Goal: Find specific page/section: Find specific page/section

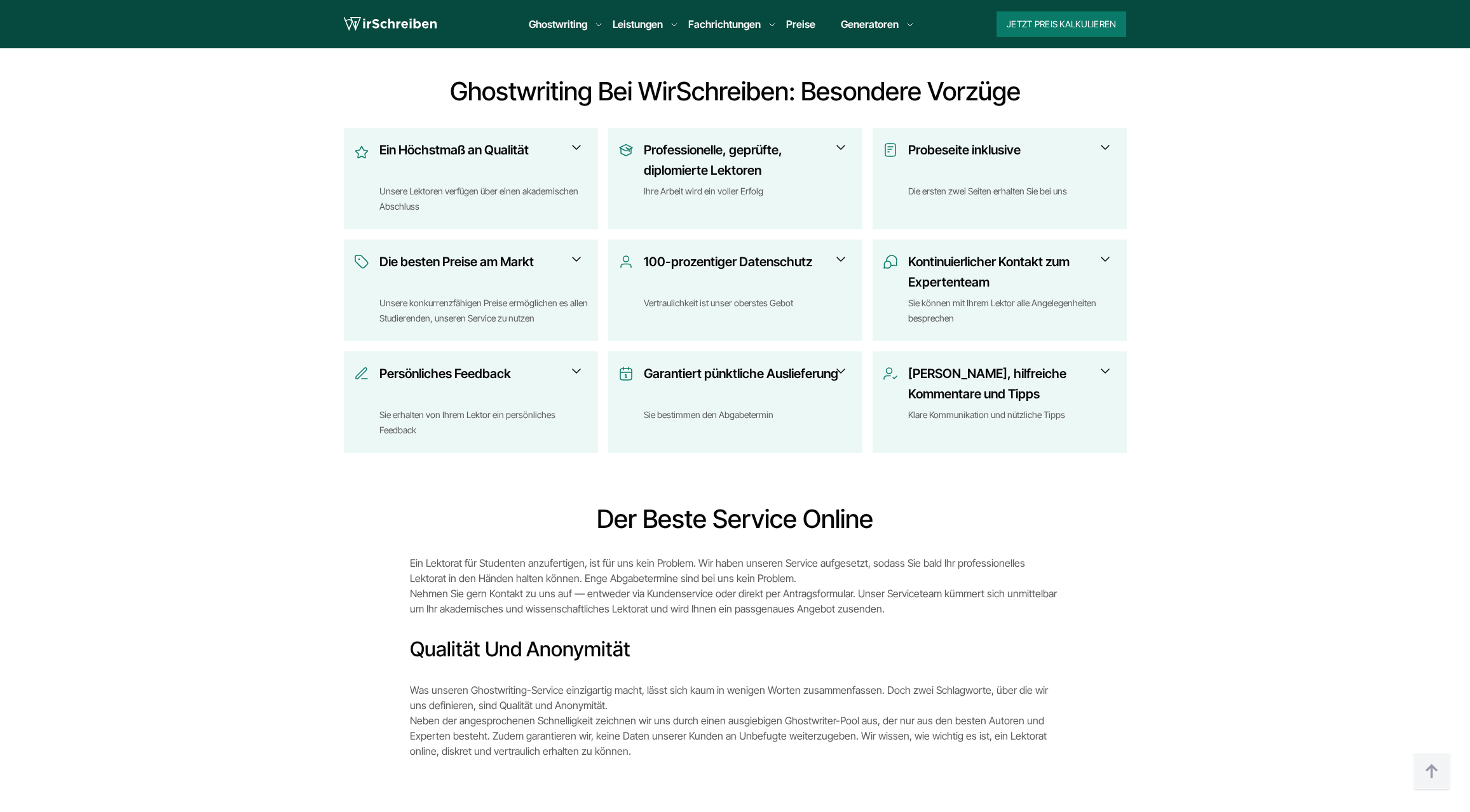
scroll to position [2169, 0]
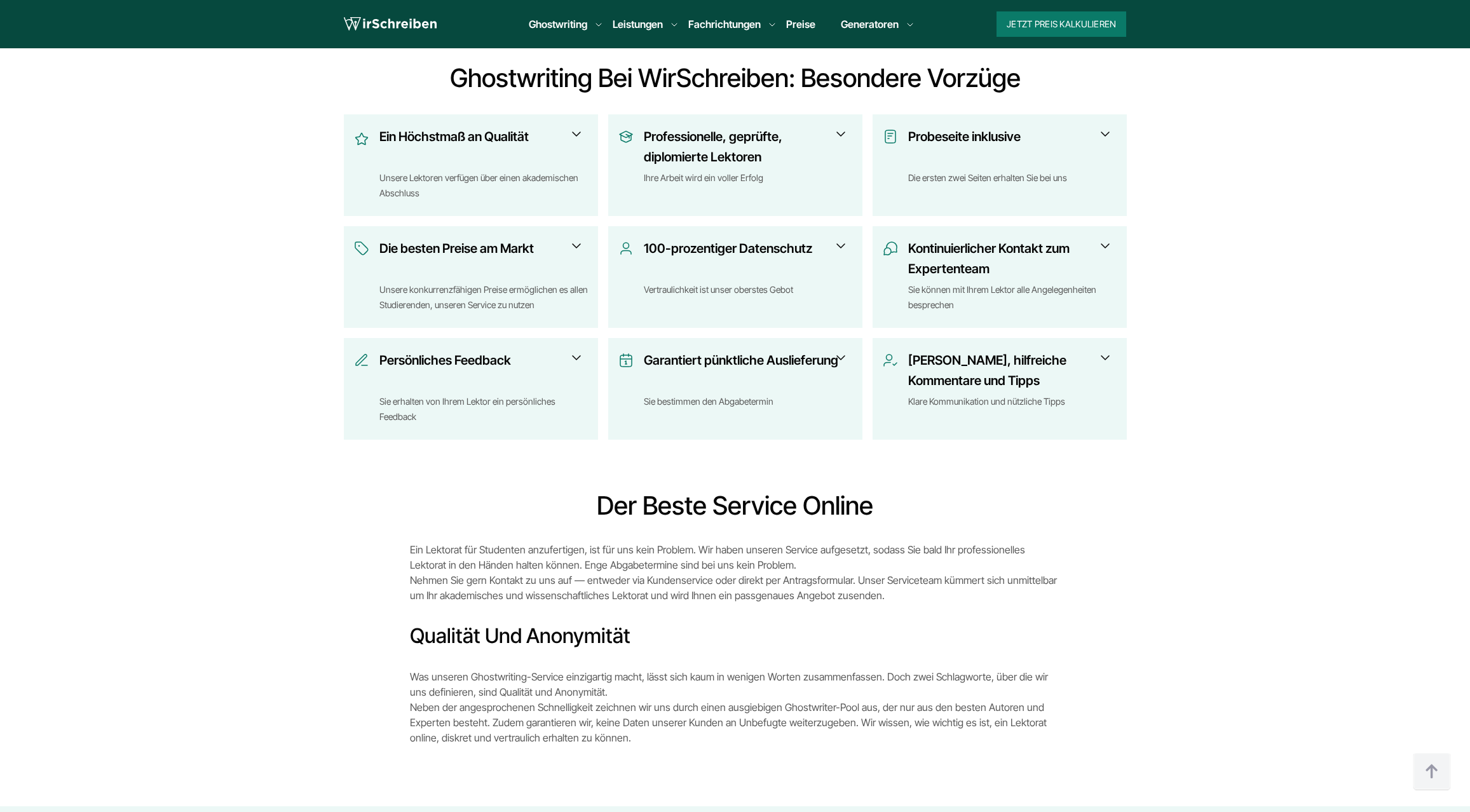
click at [840, 243] on span at bounding box center [841, 246] width 15 height 15
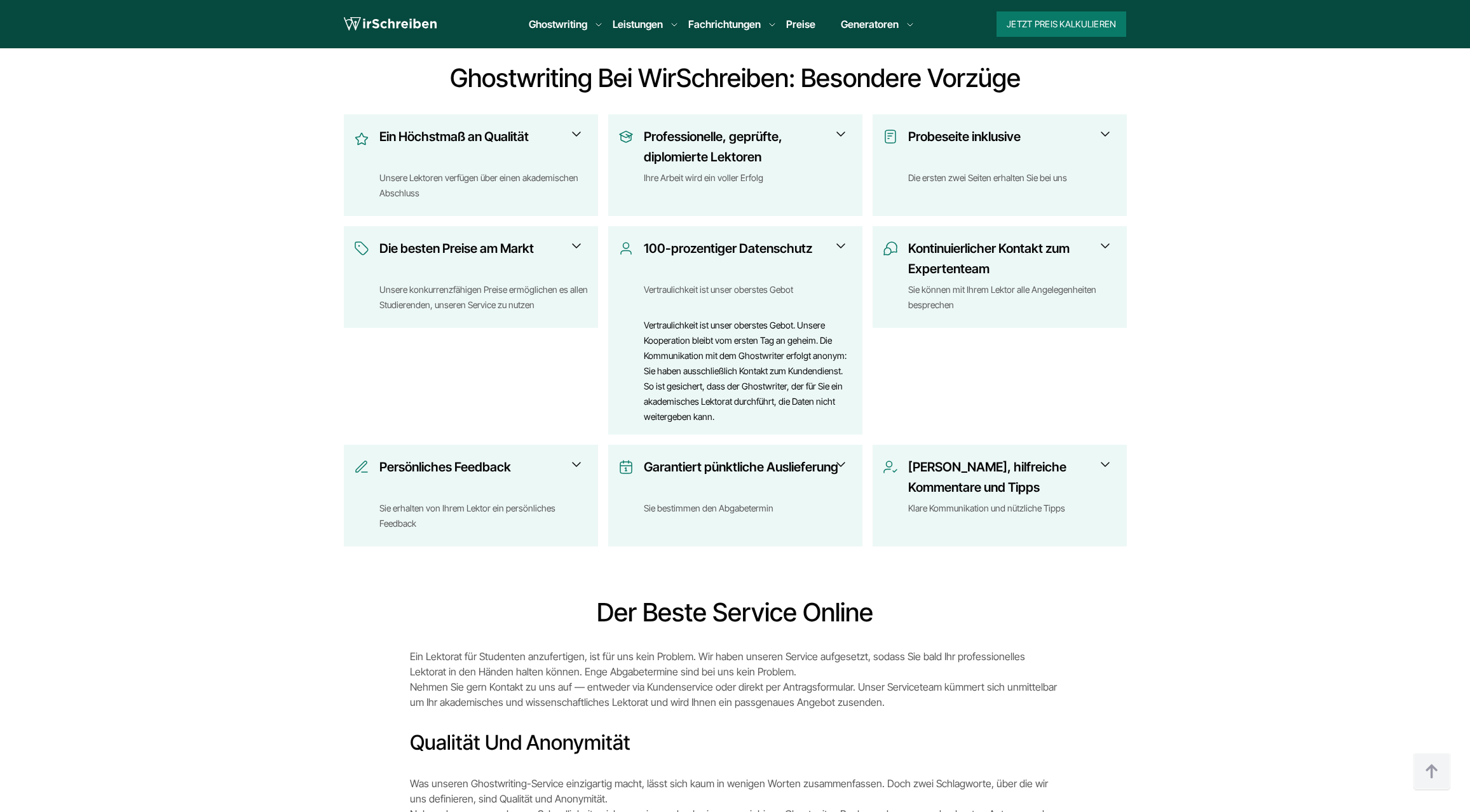
click at [840, 245] on span at bounding box center [841, 246] width 15 height 15
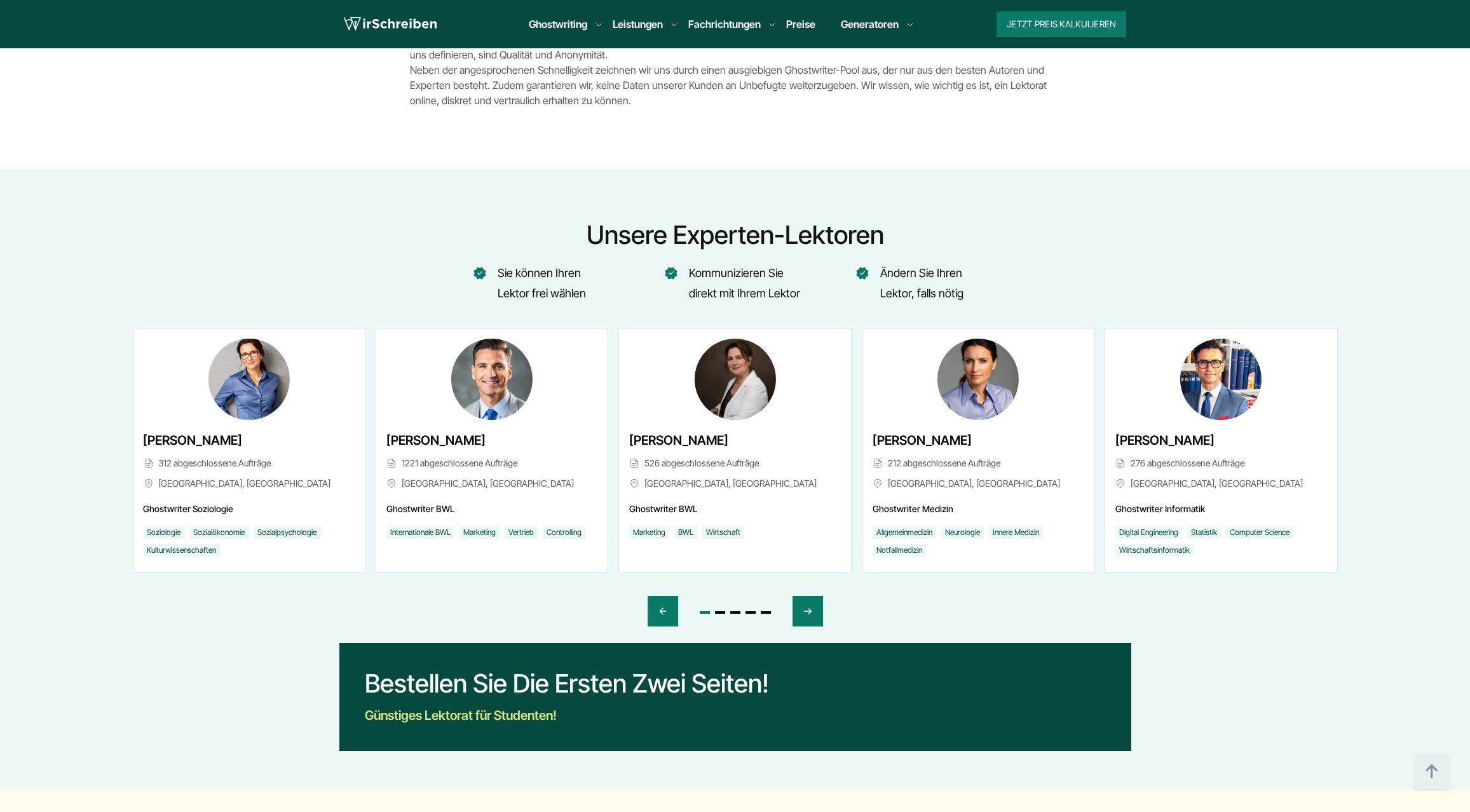
scroll to position [2802, 0]
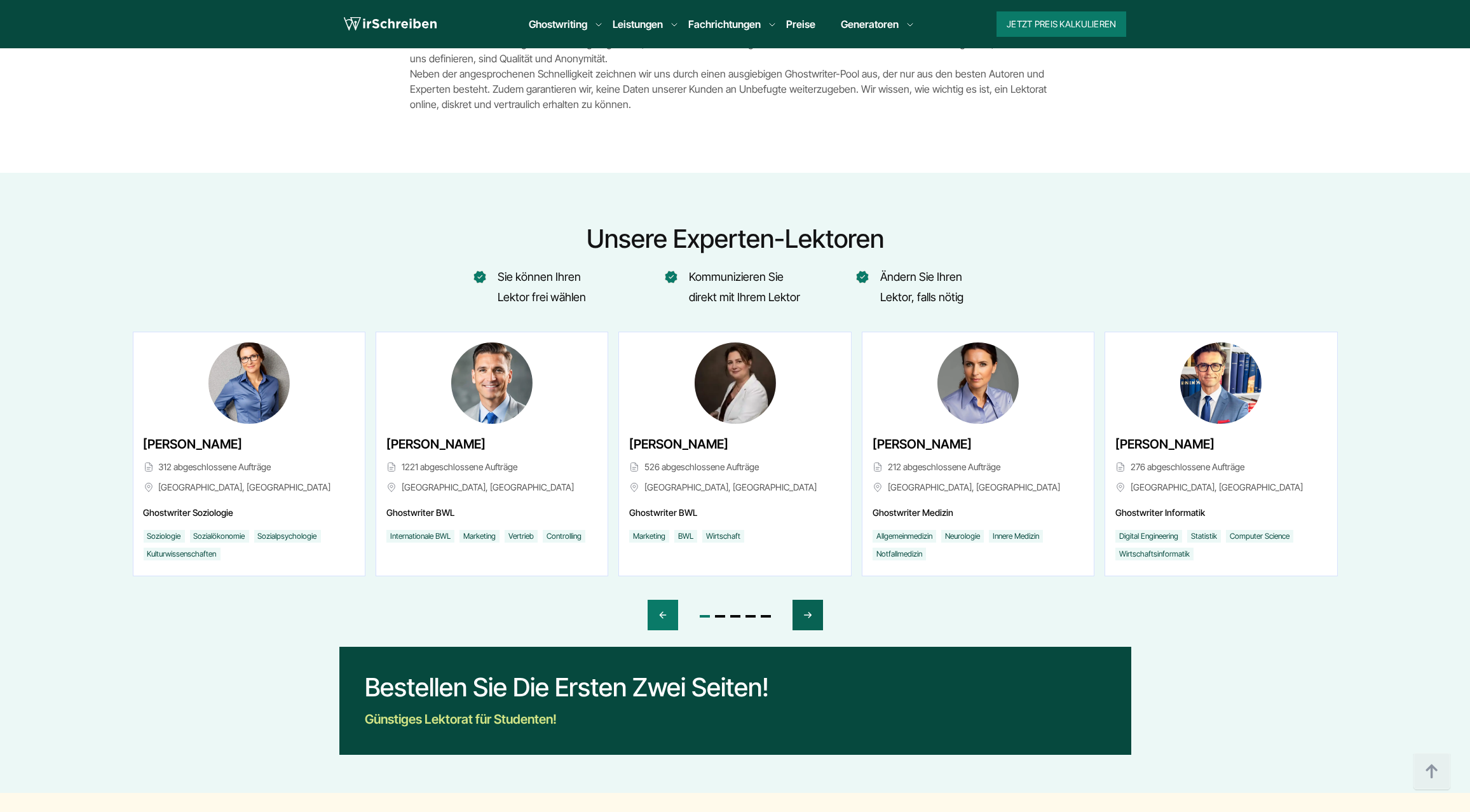
click at [805, 609] on icon "Next slide" at bounding box center [808, 614] width 10 height 30
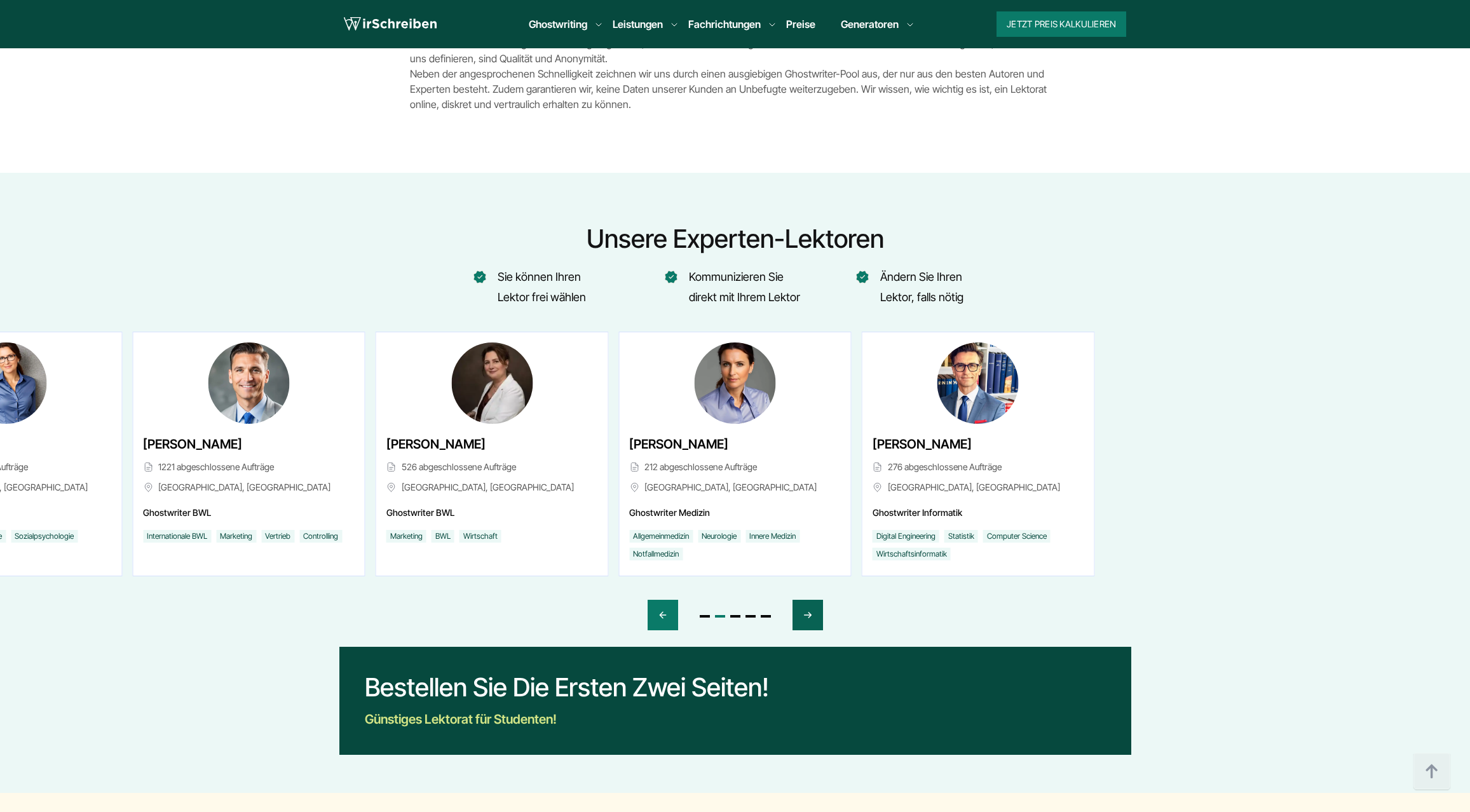
click at [805, 609] on icon "Next slide" at bounding box center [808, 614] width 10 height 30
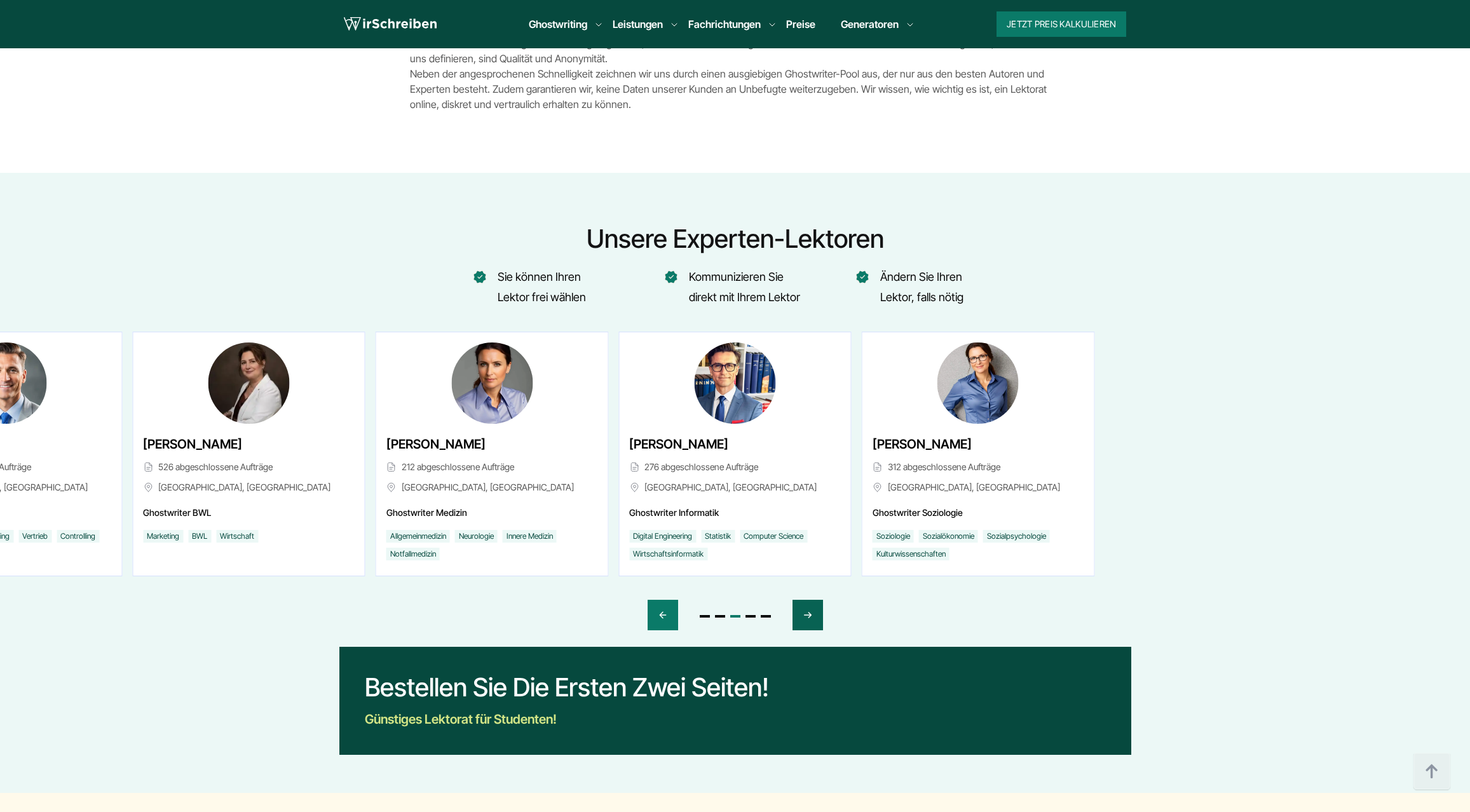
click at [805, 609] on icon "Next slide" at bounding box center [808, 614] width 10 height 30
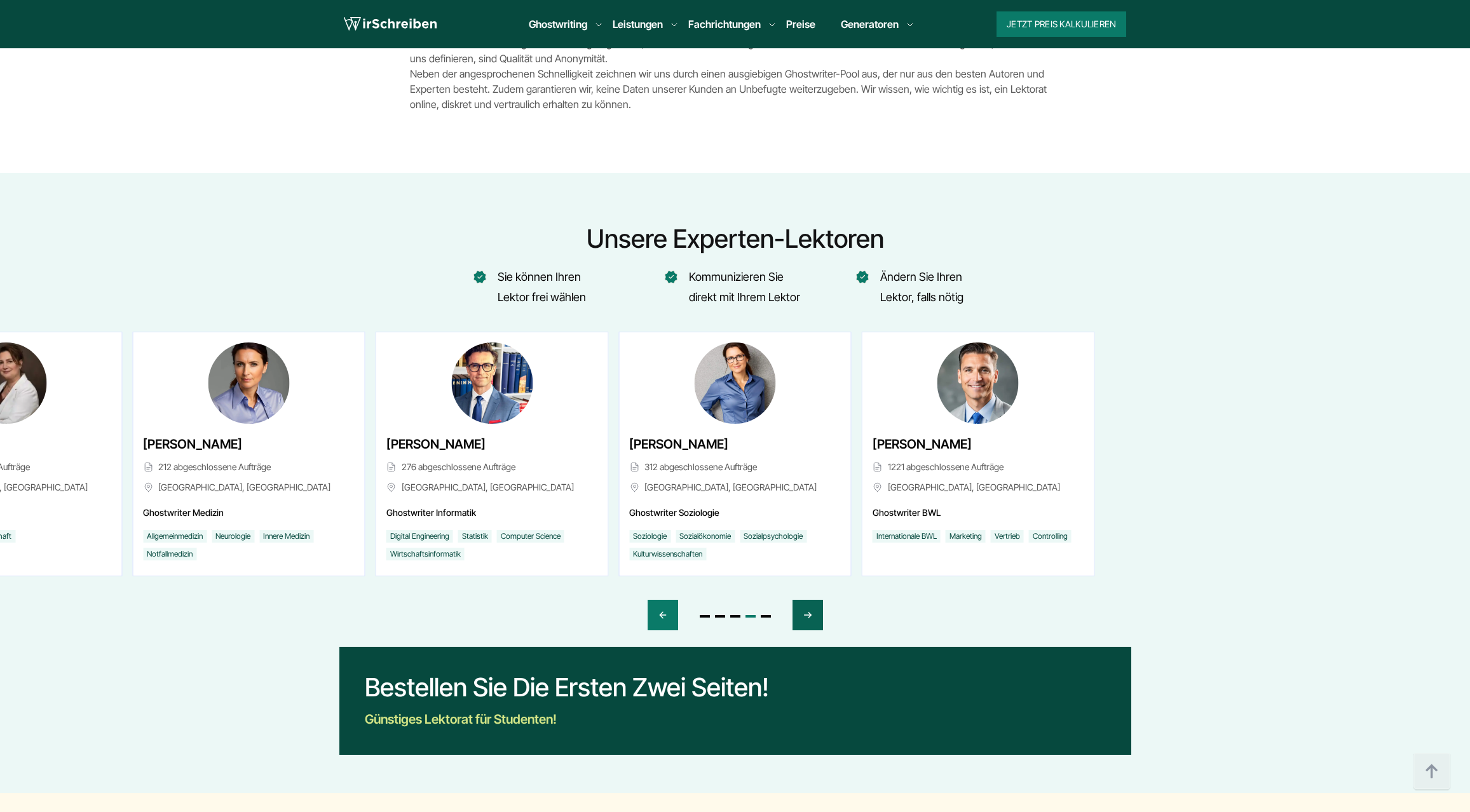
click at [805, 609] on icon "Next slide" at bounding box center [808, 614] width 10 height 30
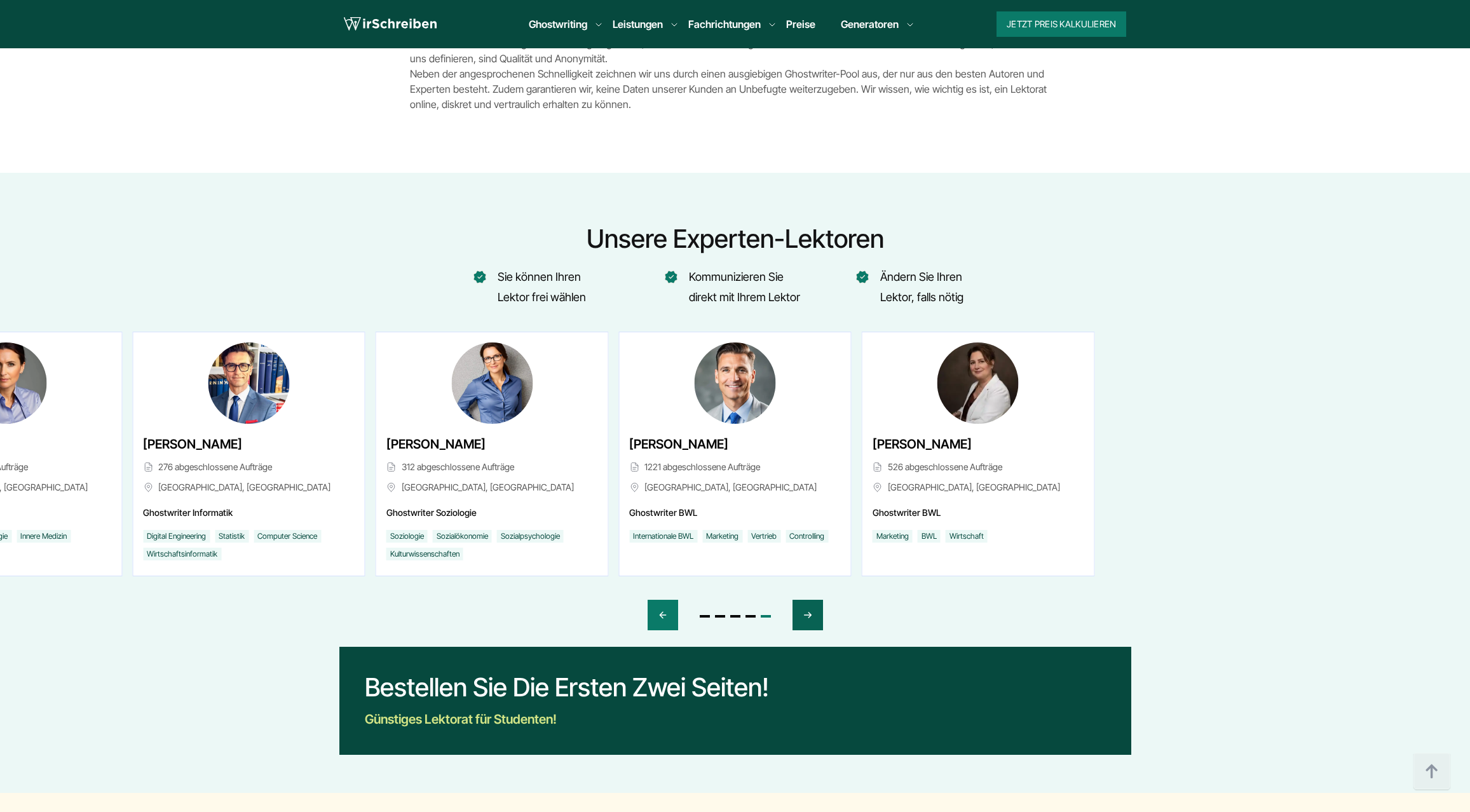
click at [805, 609] on icon "Next slide" at bounding box center [808, 614] width 10 height 30
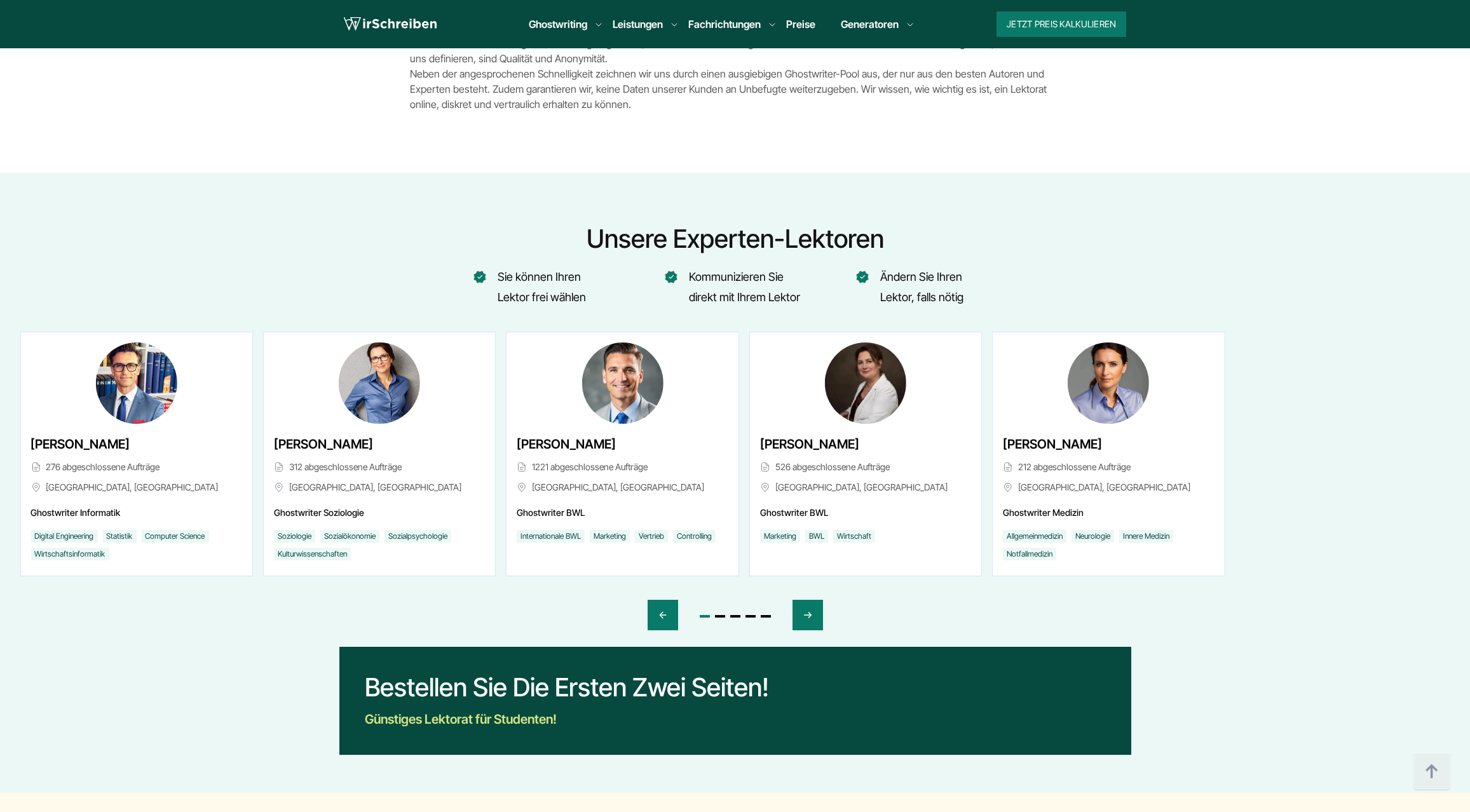
click at [1008, 447] on span "[PERSON_NAME]" at bounding box center [1053, 444] width 99 height 20
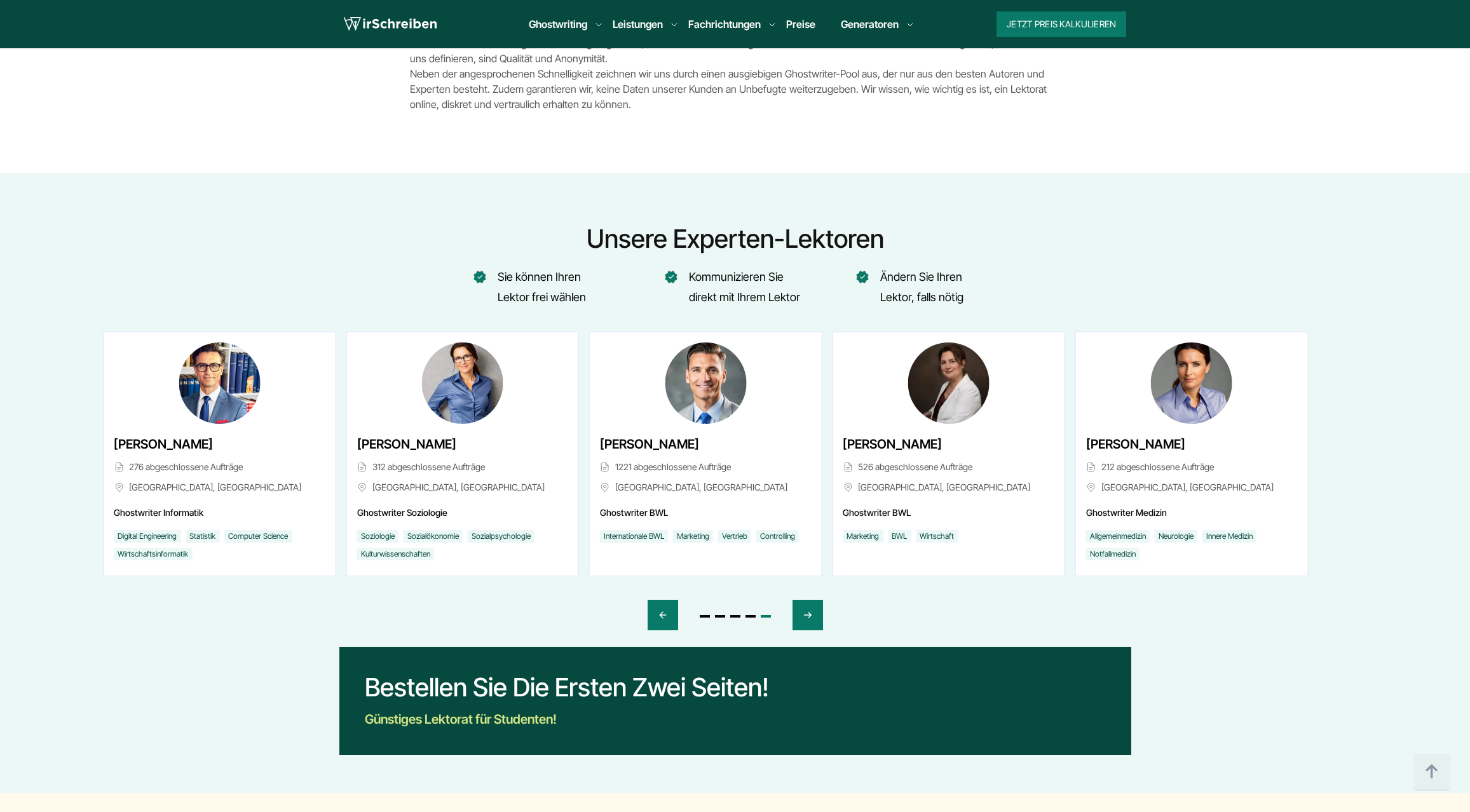
click at [1181, 443] on span "[PERSON_NAME]" at bounding box center [1136, 444] width 99 height 20
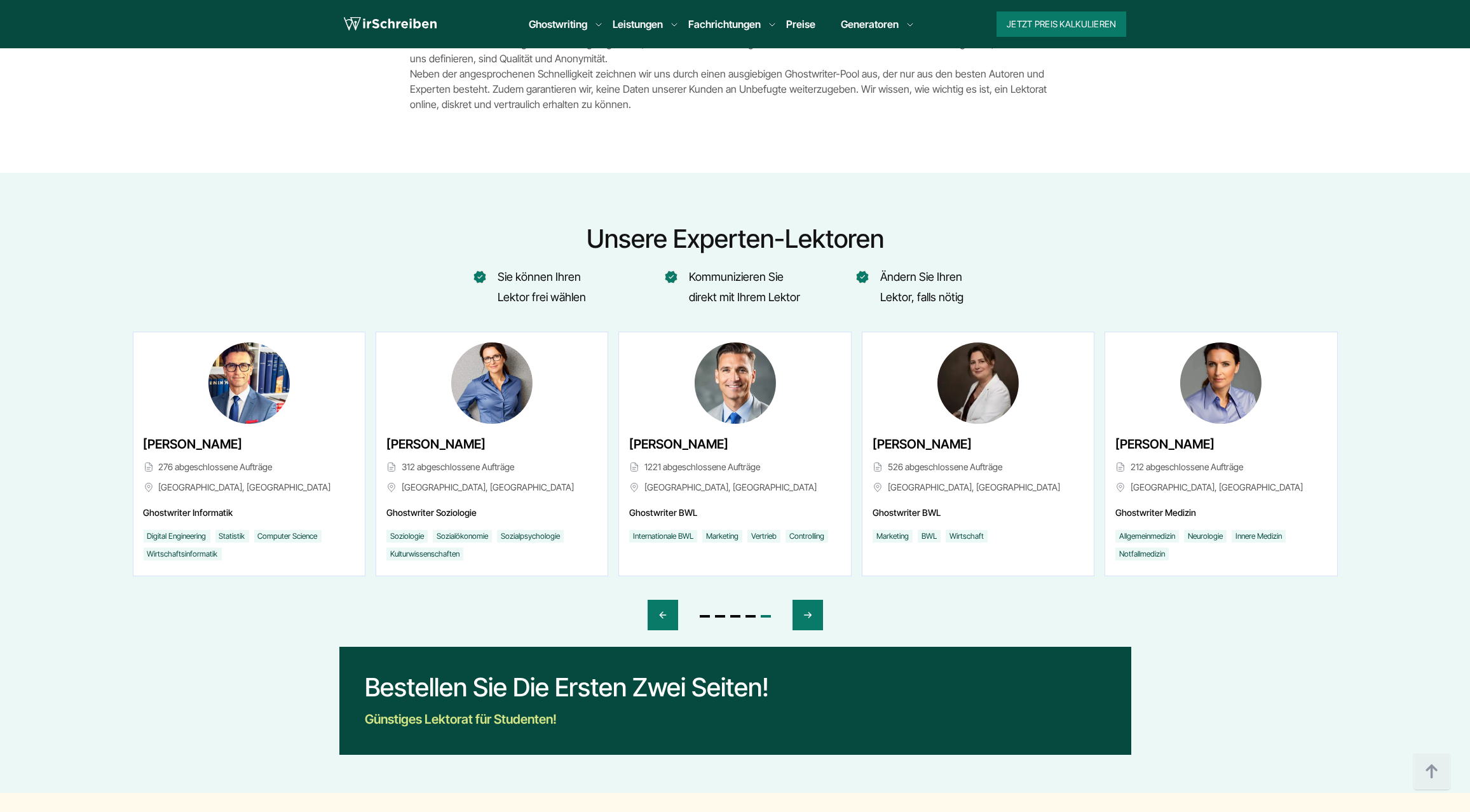
scroll to position [3385, 0]
